Goal: Transaction & Acquisition: Purchase product/service

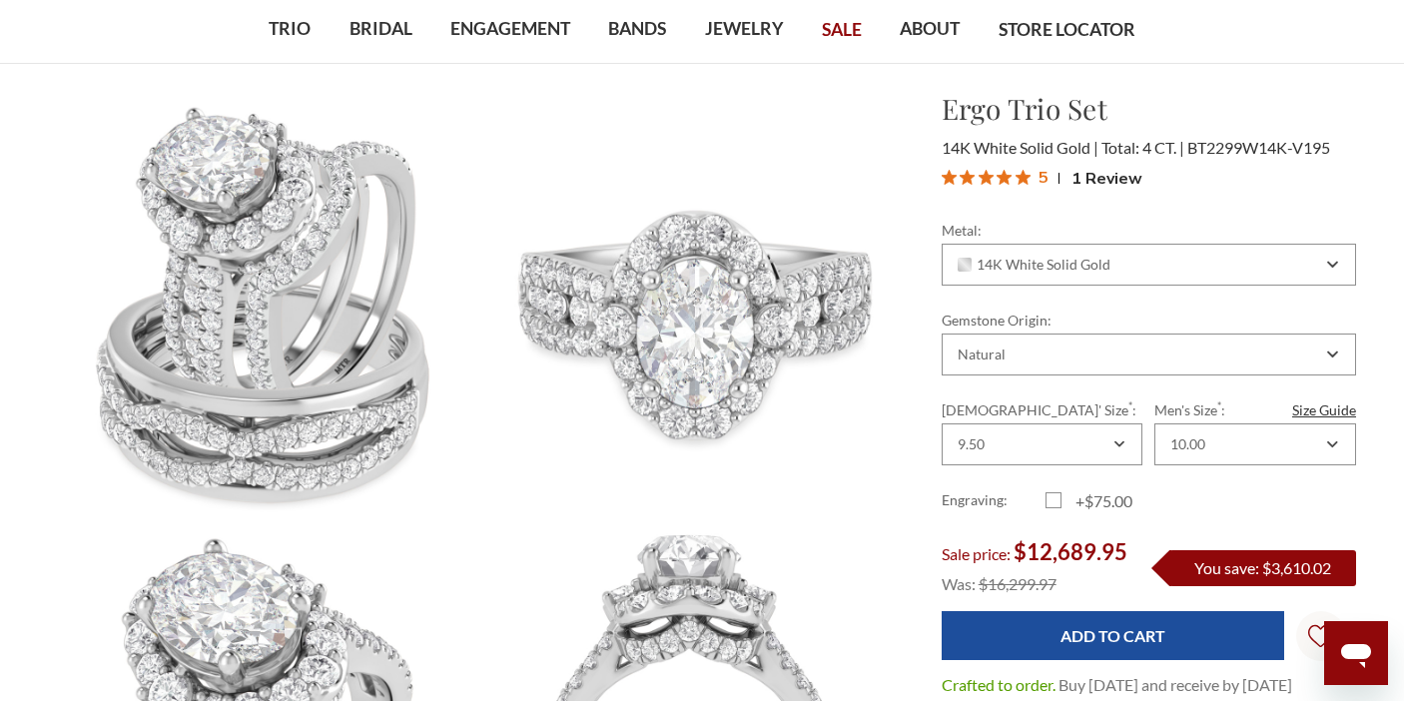
click at [1357, 114] on div "Ergo Trio Set $12,689.95 14K White Solid Gold Total: 4 CT. BT2299W14K-V195 5" at bounding box center [1149, 142] width 446 height 108
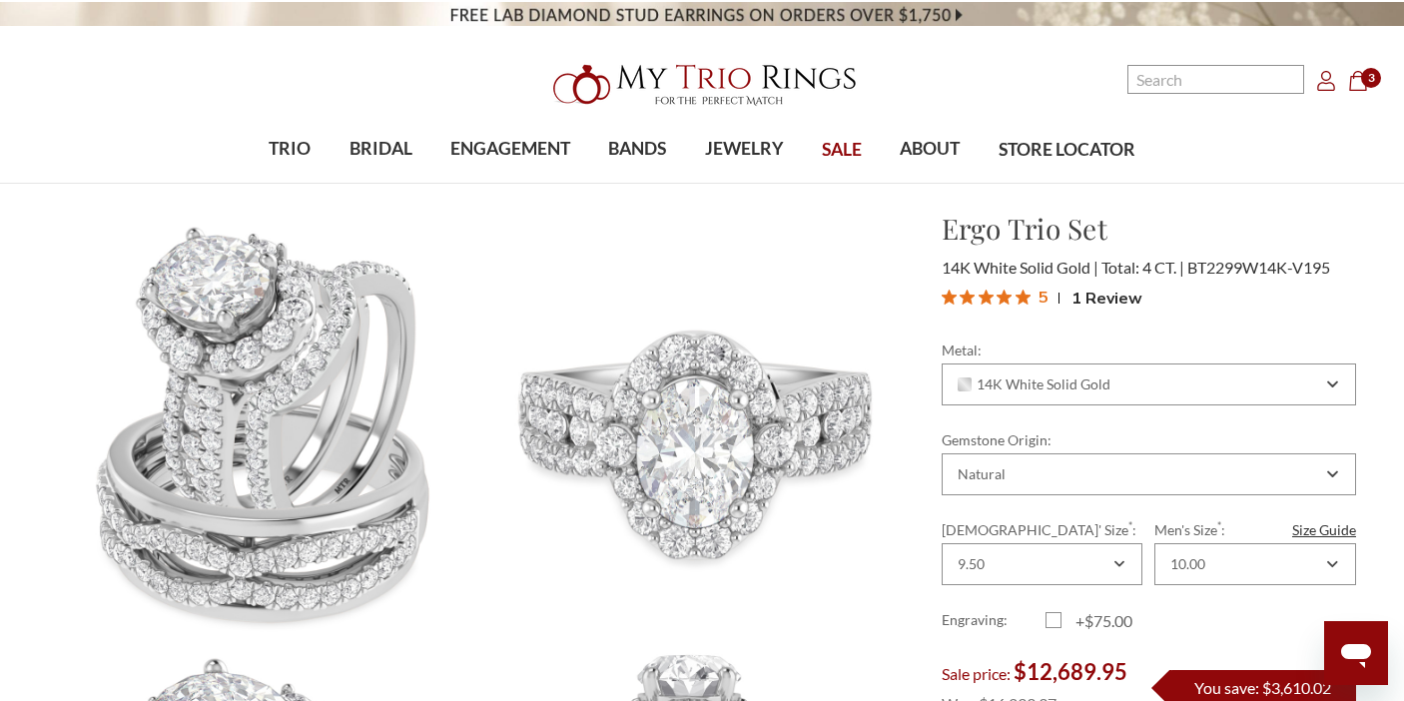
click at [1357, 87] on icon "Cart Cart" at bounding box center [1358, 81] width 20 height 20
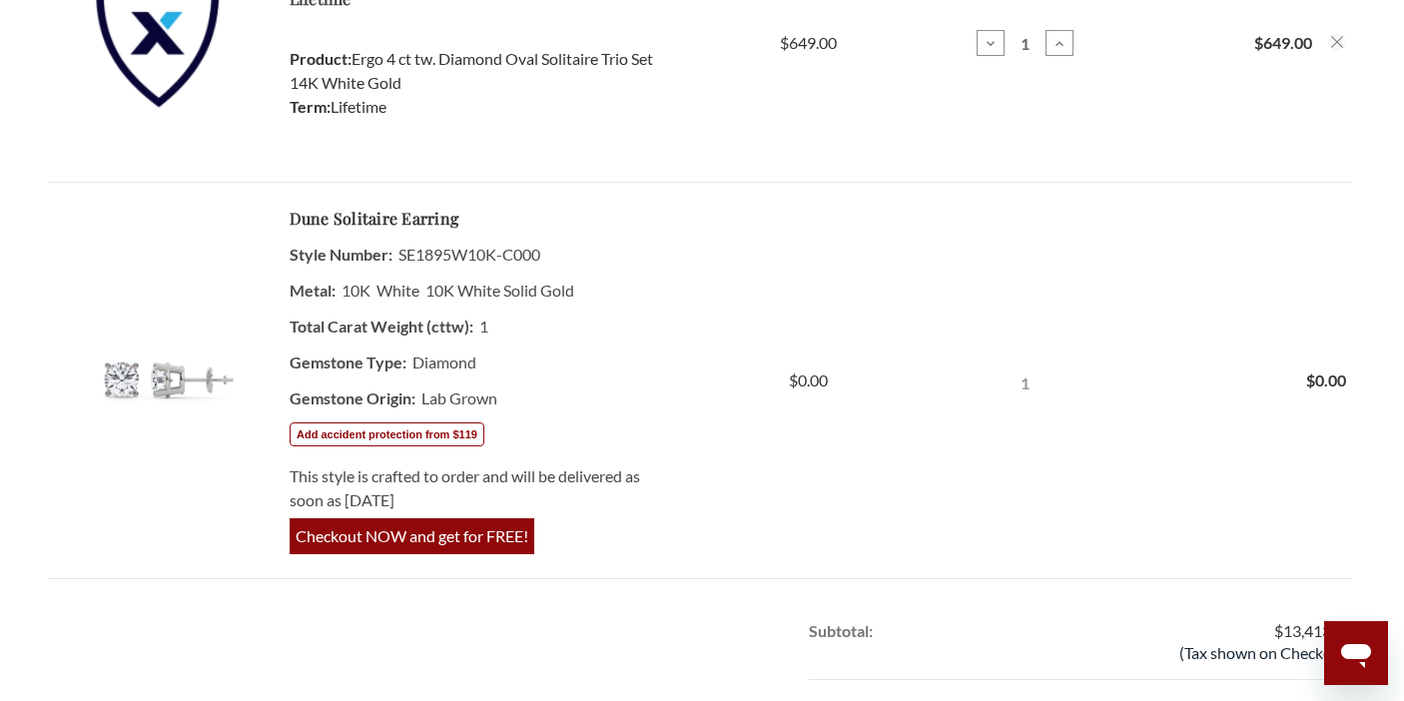
scroll to position [1119, 0]
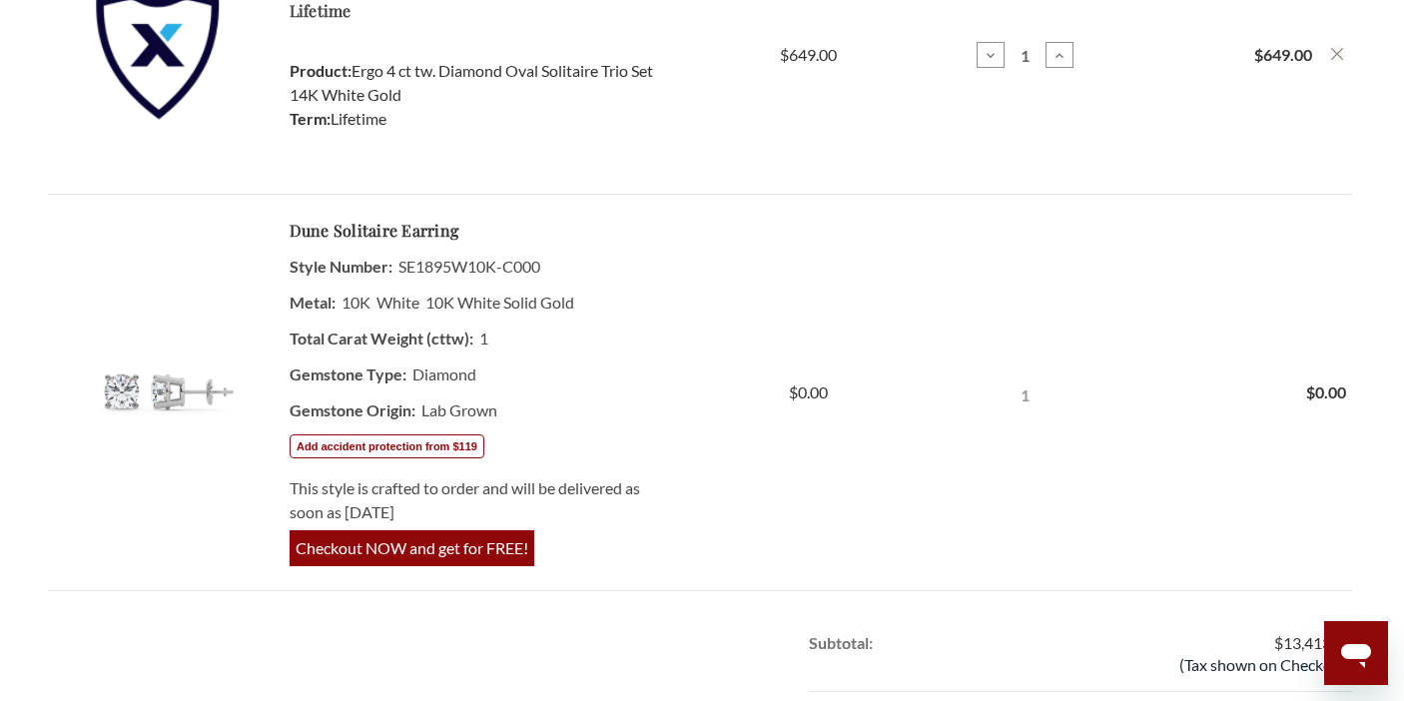
click at [447, 530] on span "Checkout NOW and get for FREE!" at bounding box center [412, 548] width 245 height 36
click at [409, 444] on button "Add accident protection from $119" at bounding box center [386, 446] width 195 height 24
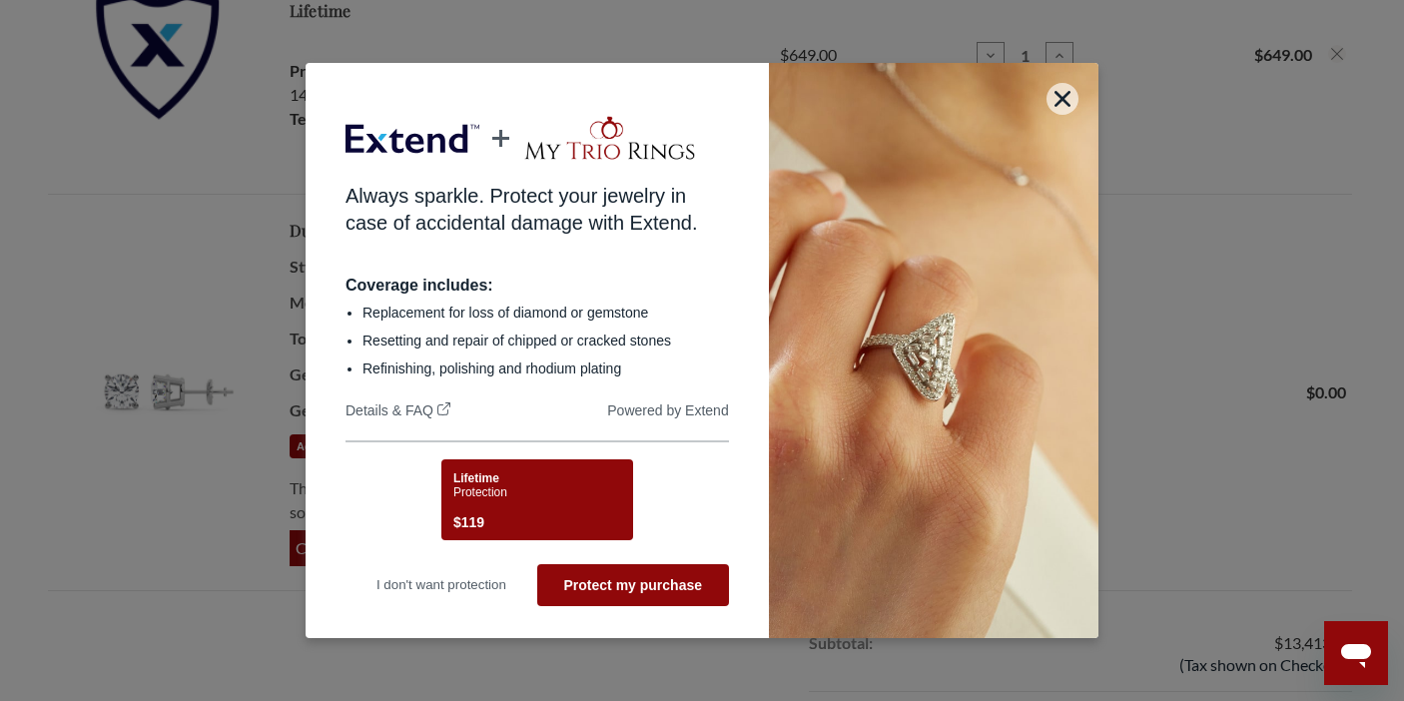
scroll to position [0, 0]
click at [1063, 105] on icon "button" at bounding box center [1063, 99] width 16 height 16
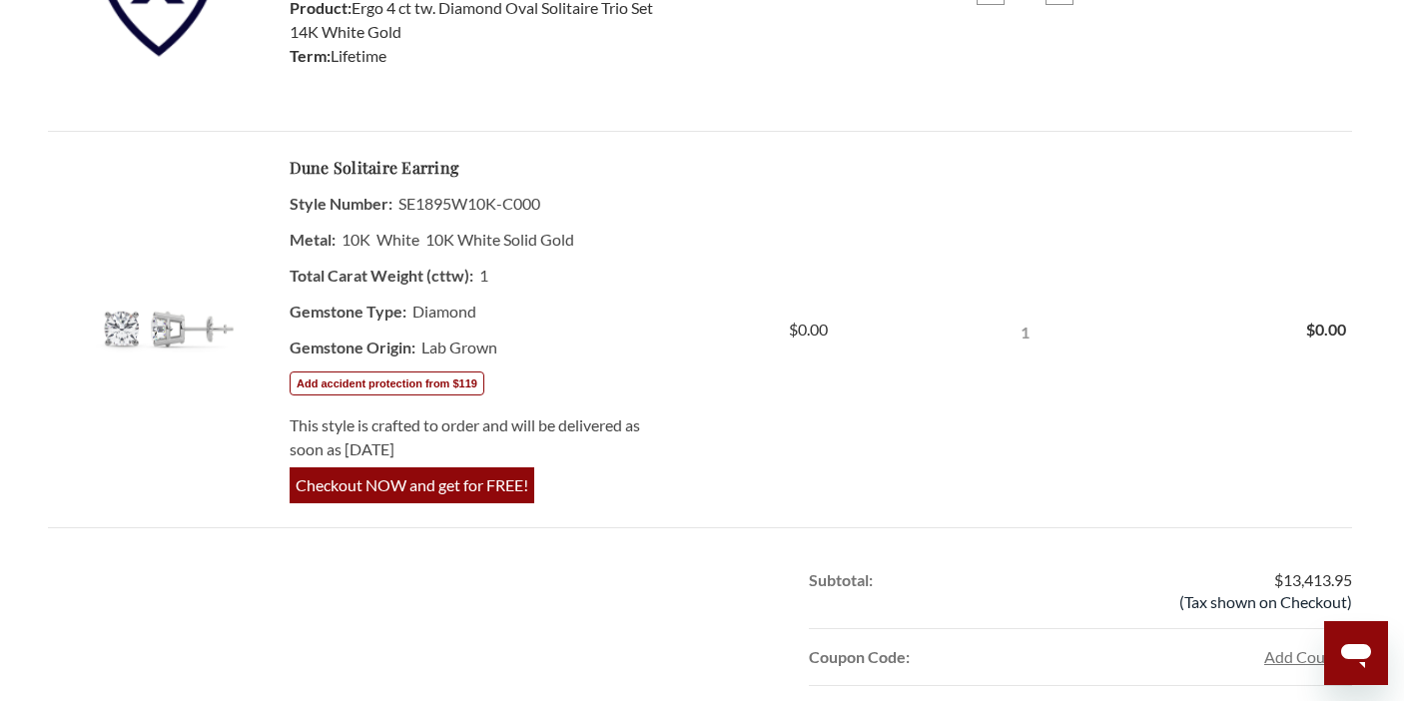
scroll to position [1199, 0]
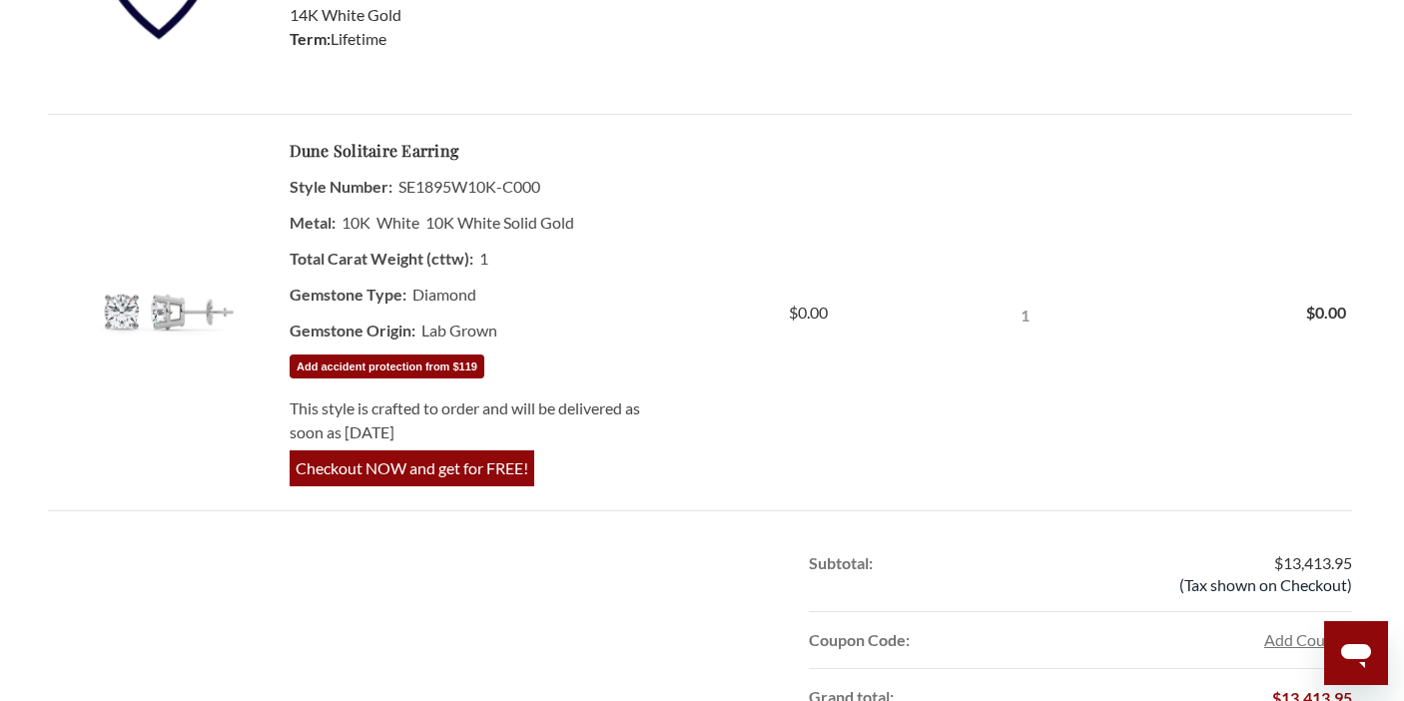
click at [444, 362] on button "Add accident protection from $119" at bounding box center [386, 367] width 195 height 24
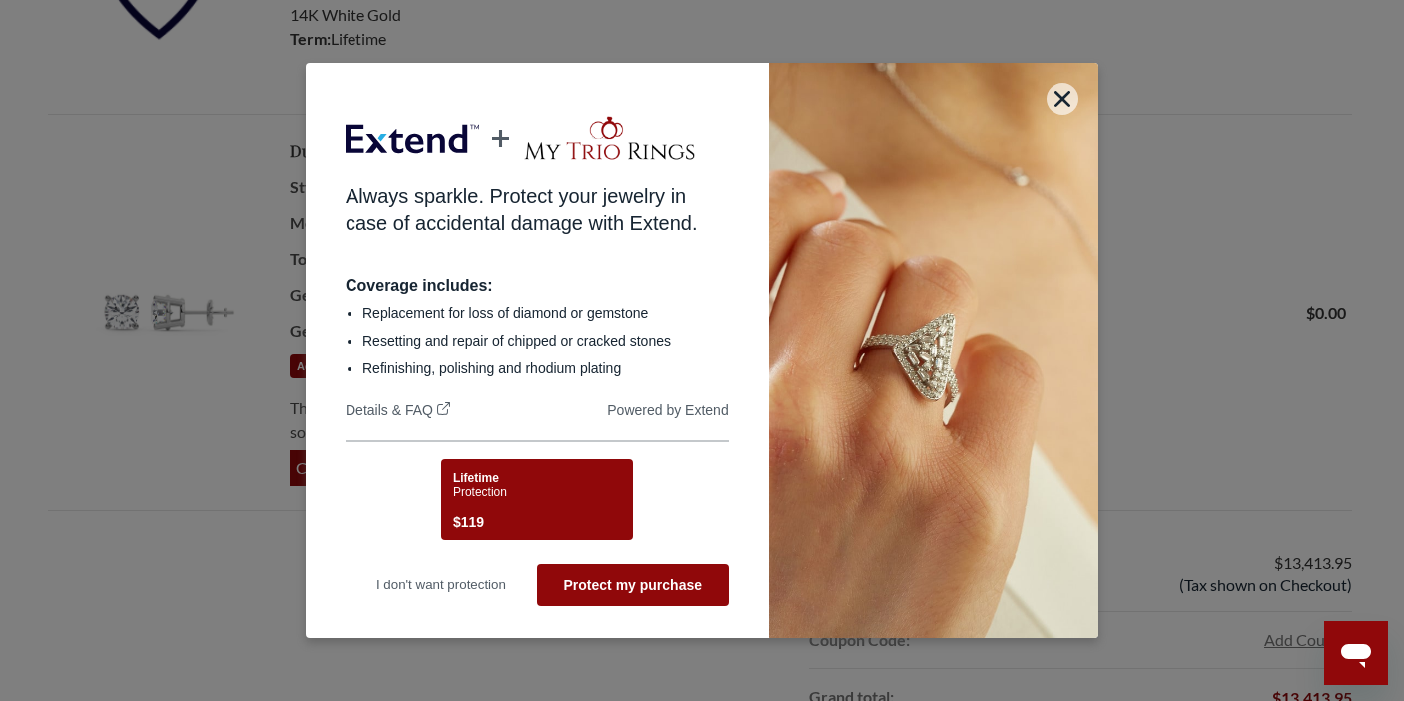
scroll to position [0, 0]
click at [649, 584] on button "Protect my purchase" at bounding box center [633, 585] width 192 height 42
